Goal: Check status: Check status

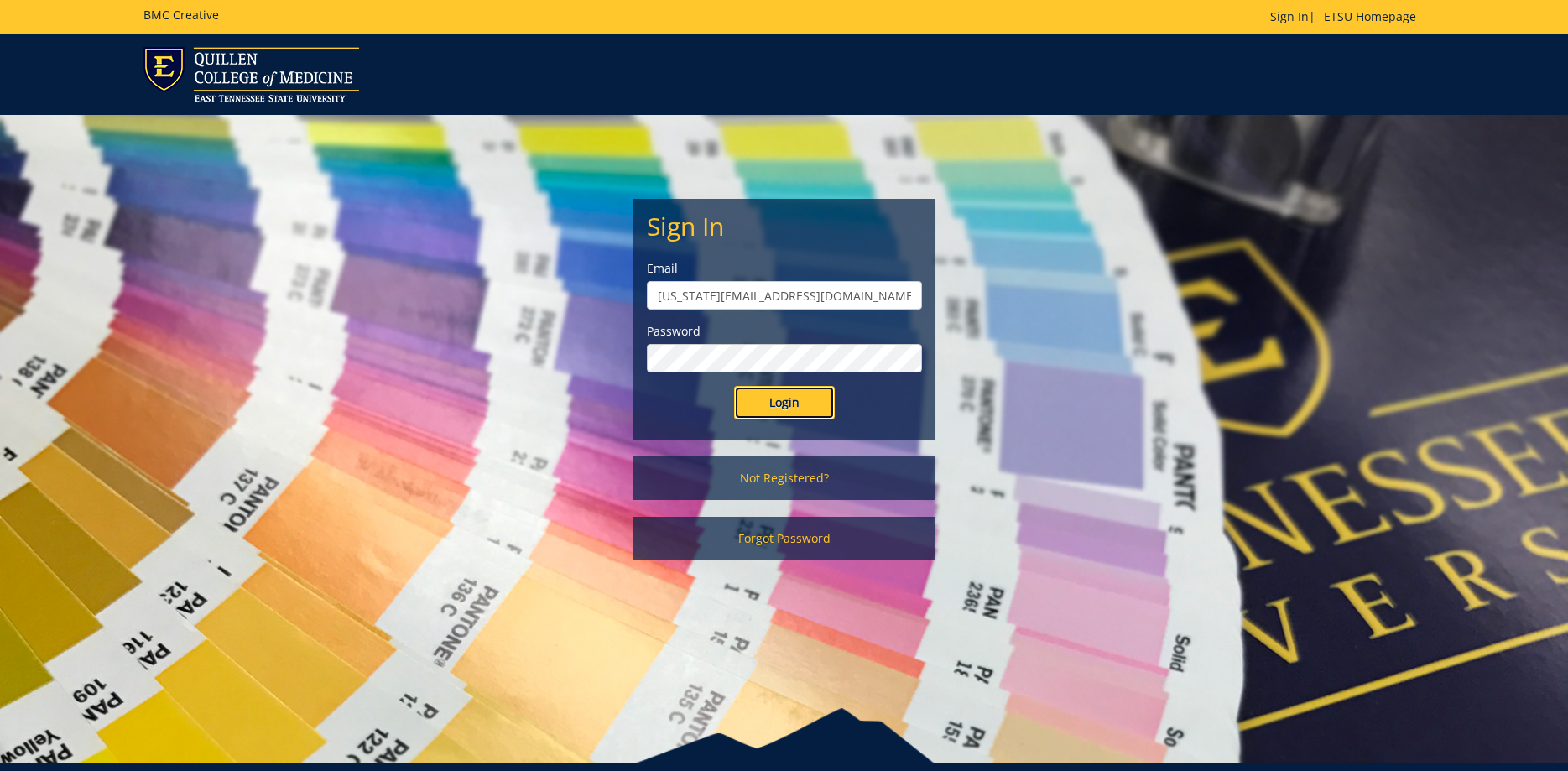
click at [791, 408] on input "Login" at bounding box center [784, 403] width 101 height 34
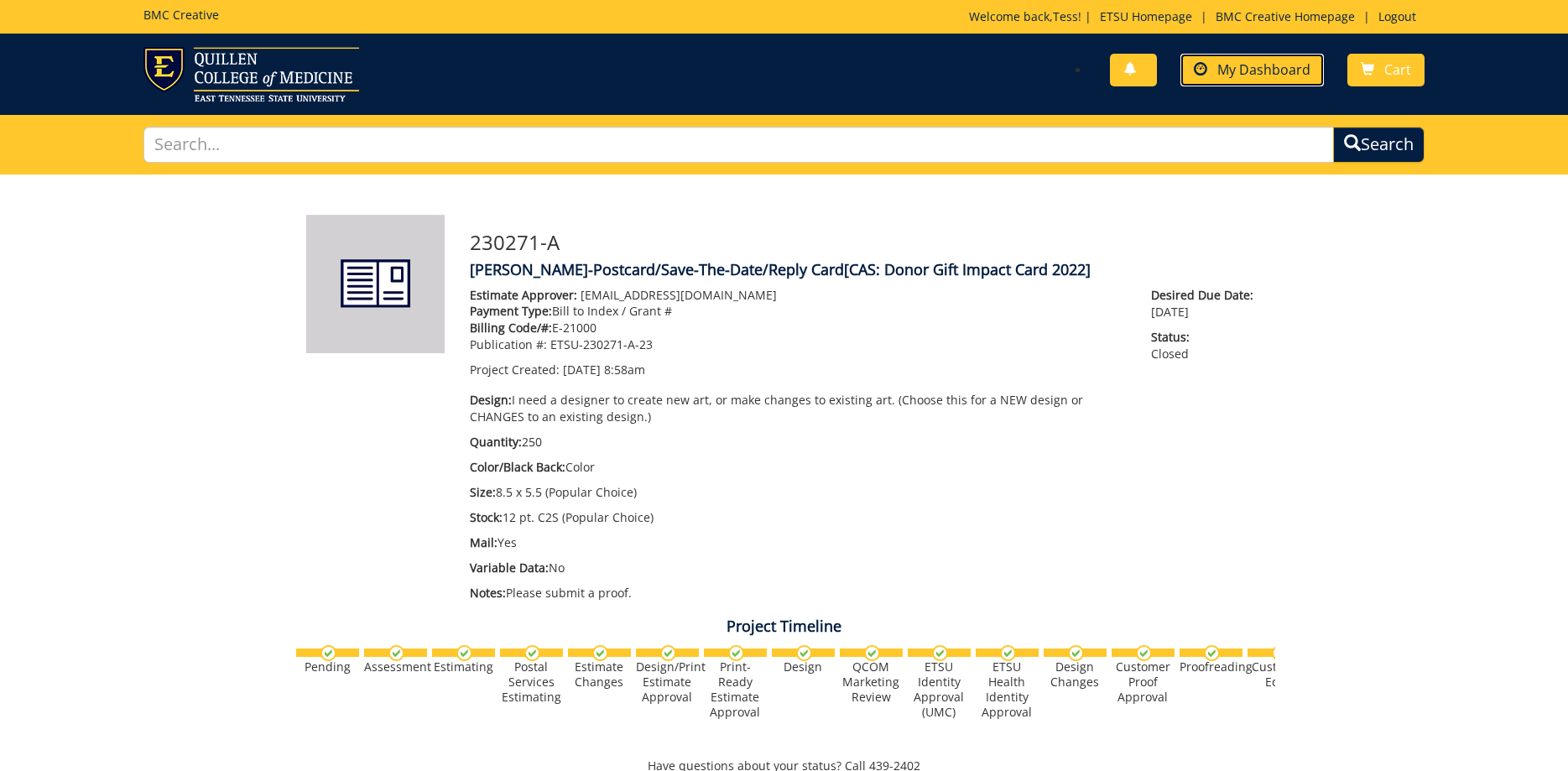
click at [1238, 68] on span "My Dashboard" at bounding box center [1263, 70] width 93 height 18
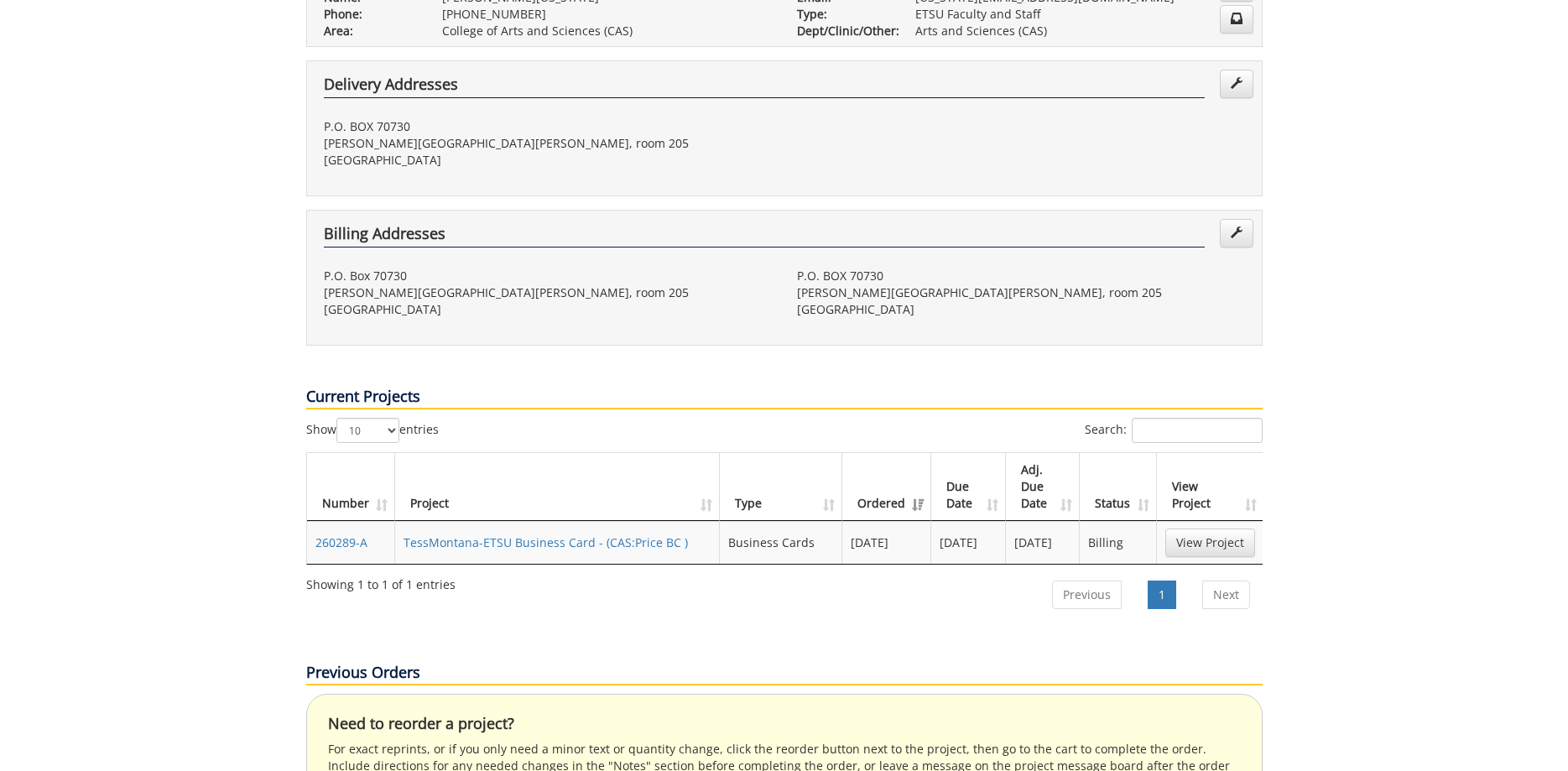
scroll to position [428, 0]
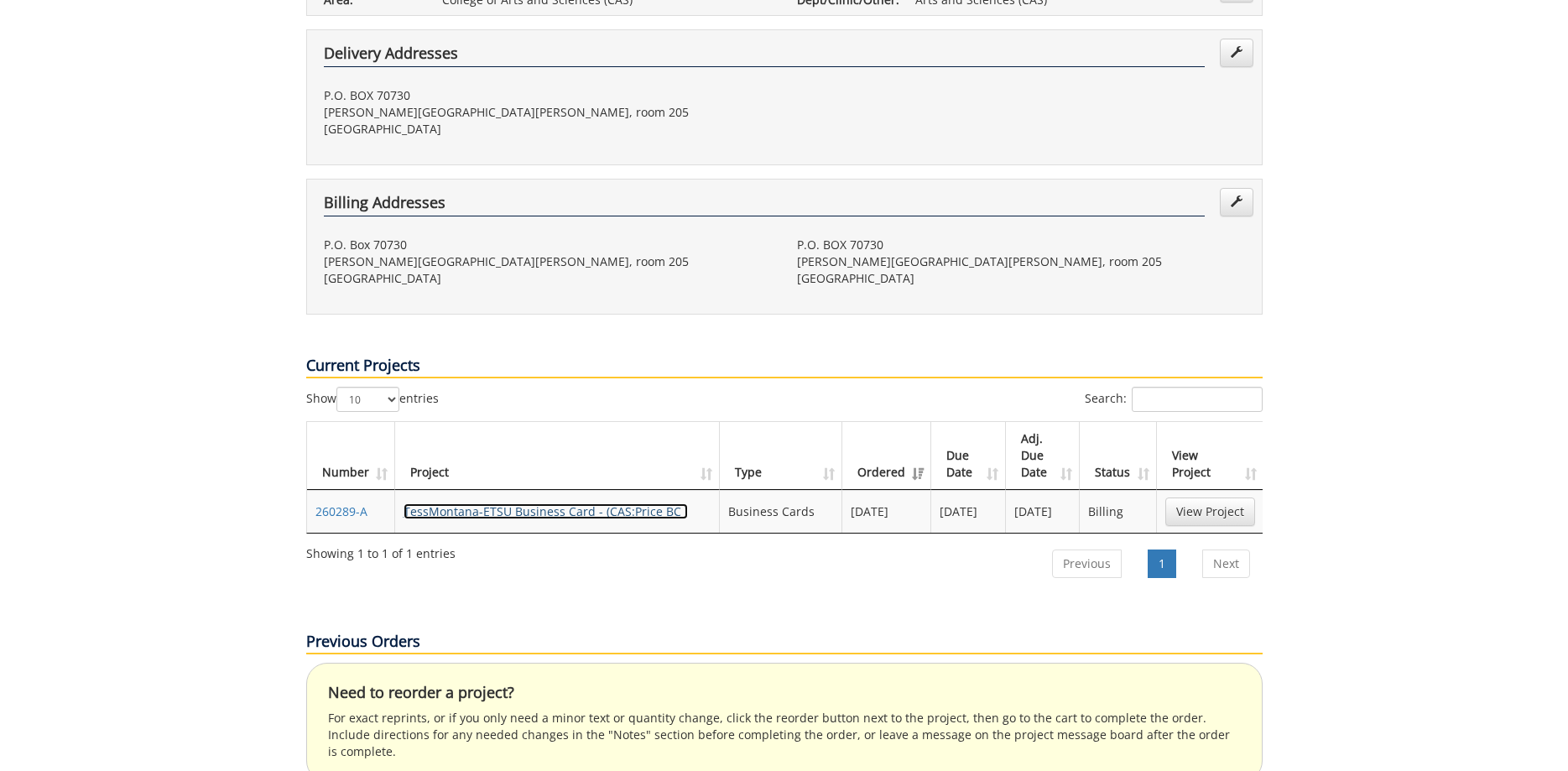
click at [573, 503] on link "TessMontana-ETSU Business Card - (CAS:Price BC )" at bounding box center [545, 511] width 284 height 16
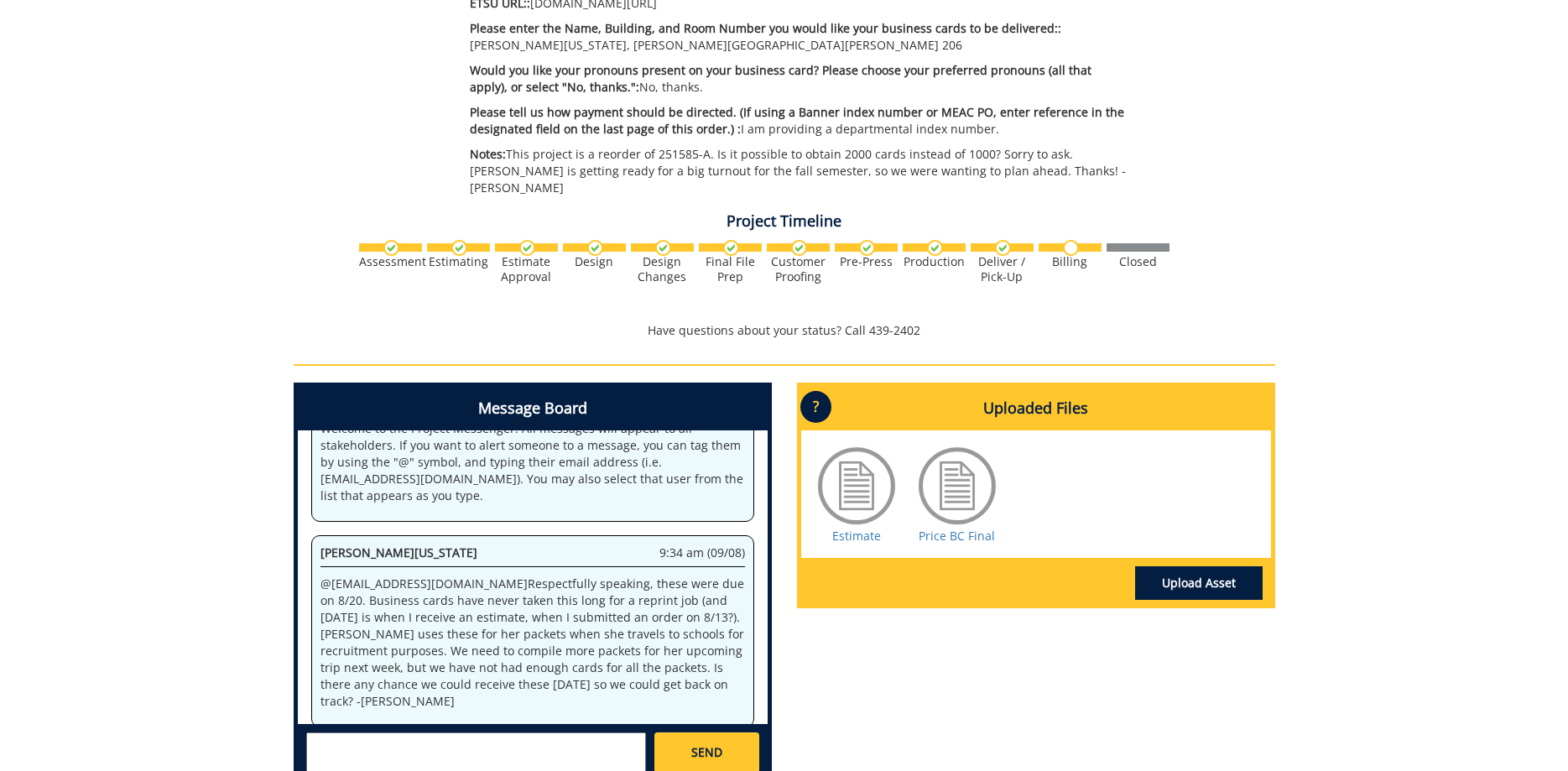
scroll to position [856, 0]
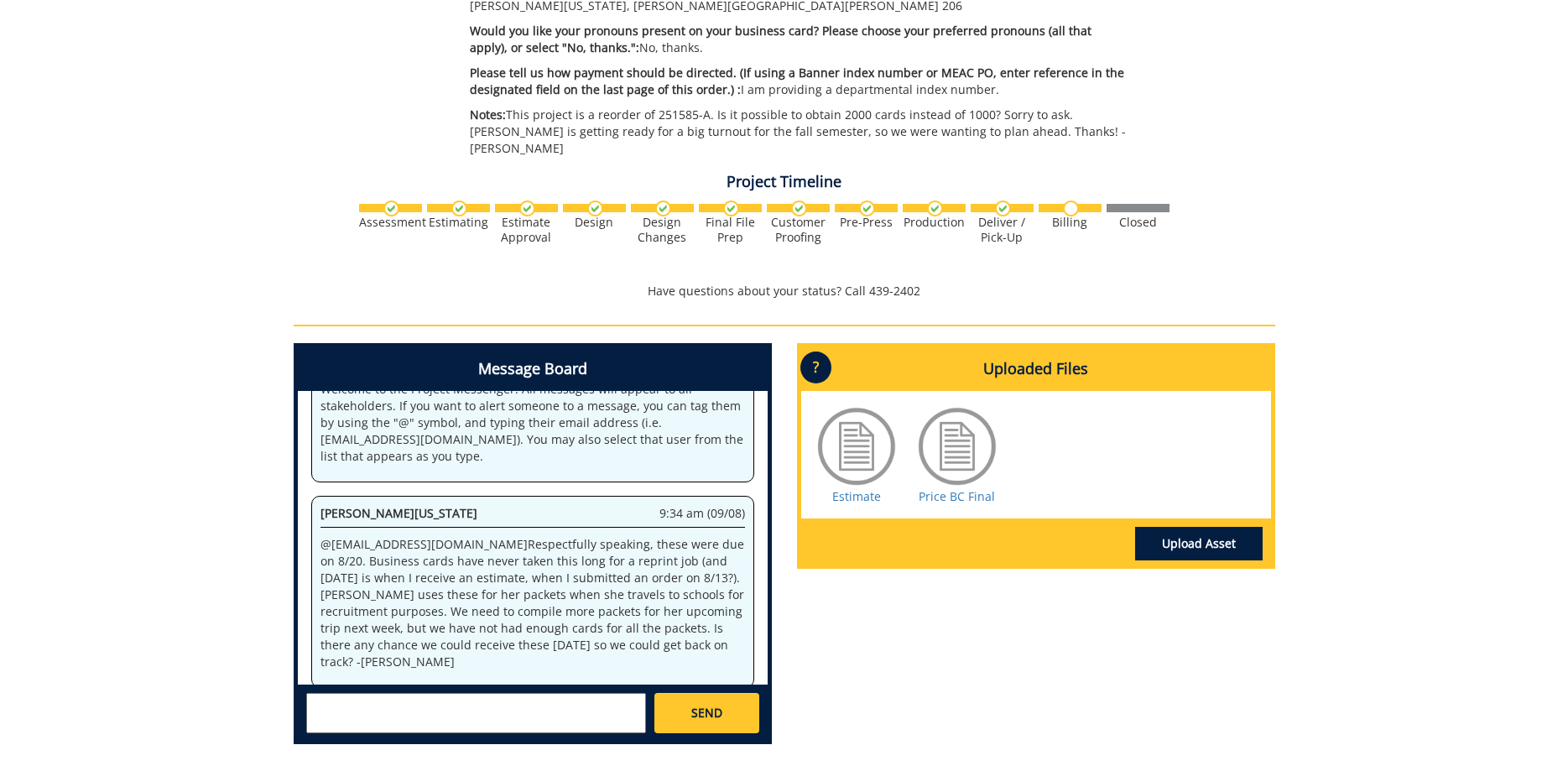
click at [199, 548] on div "260289-A TessMontana-ETSU Business Card [CAS:Price BC] Estimate Approver: [PERS…" at bounding box center [784, 39] width 1568 height 1440
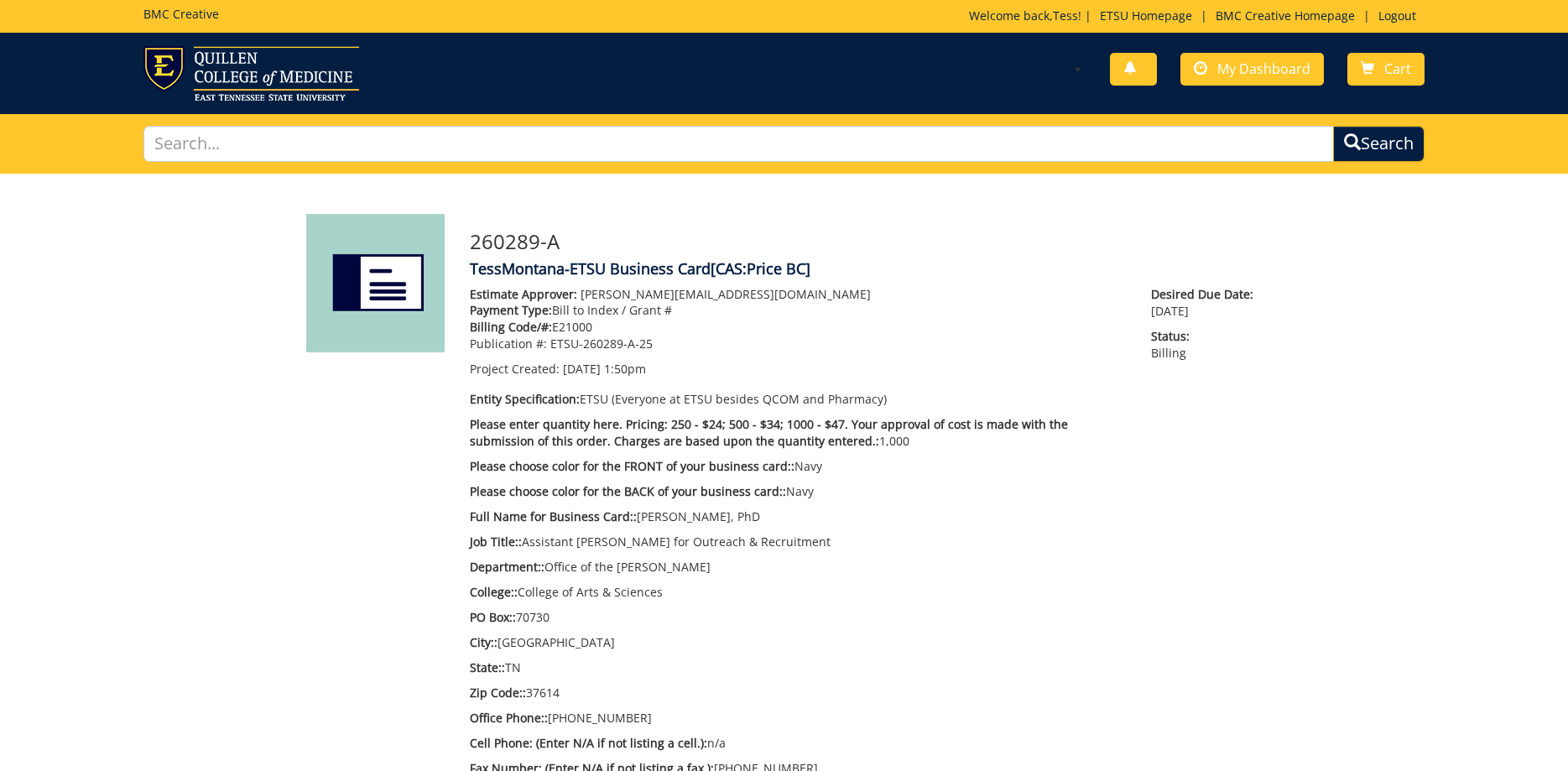
scroll to position [0, 0]
